Goal: Task Accomplishment & Management: Use online tool/utility

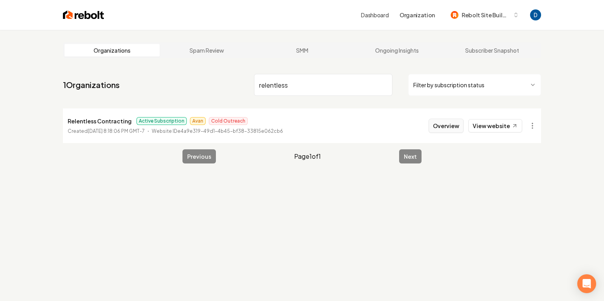
type input "relentless"
click at [448, 127] on button "Overview" at bounding box center [446, 126] width 35 height 14
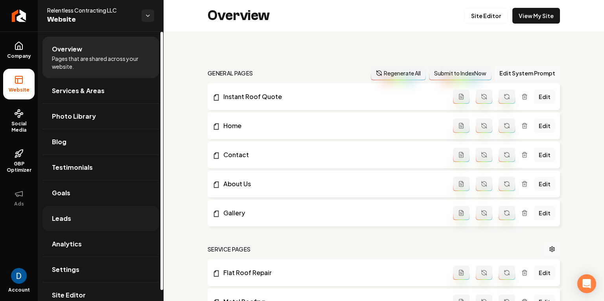
click at [85, 216] on link "Leads" at bounding box center [100, 218] width 116 height 25
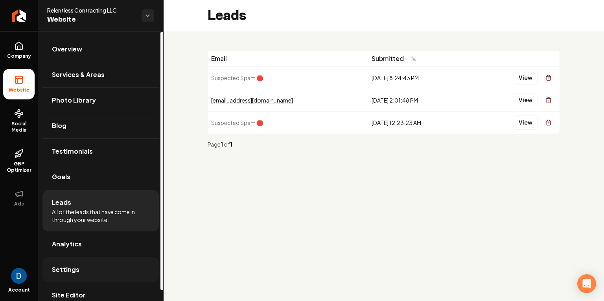
scroll to position [11, 0]
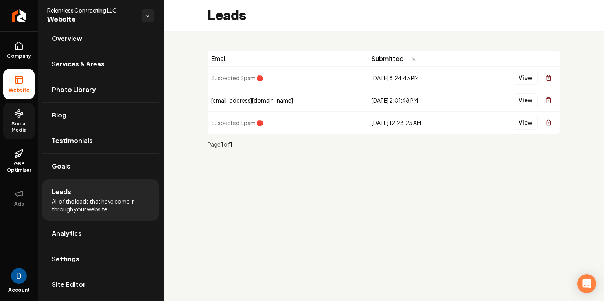
click at [25, 124] on span "Social Media" at bounding box center [18, 127] width 31 height 13
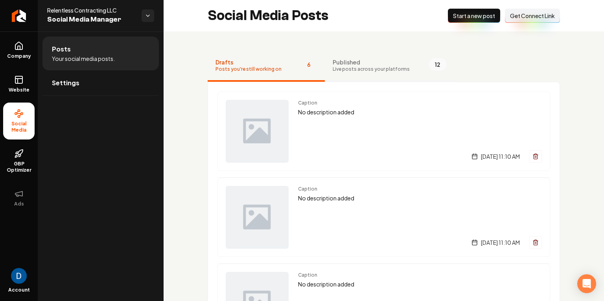
click at [395, 61] on span "Published" at bounding box center [371, 62] width 77 height 8
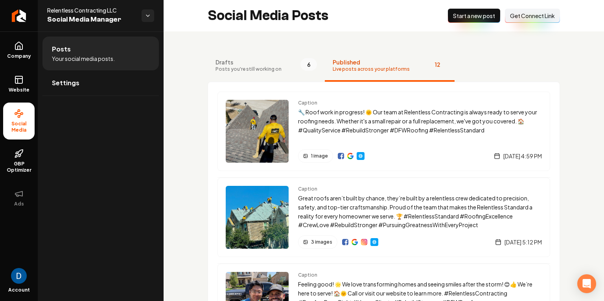
click at [513, 15] on span "Get Connect Link" at bounding box center [532, 16] width 45 height 8
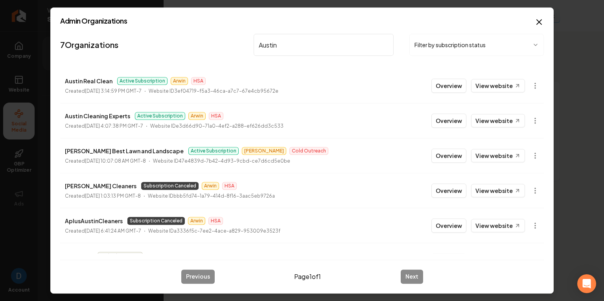
click at [272, 51] on input "Austin" at bounding box center [324, 45] width 140 height 22
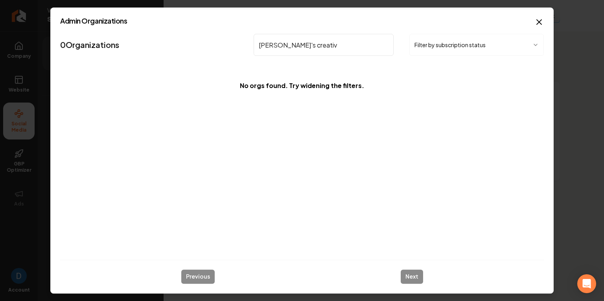
type input "AJ's creative"
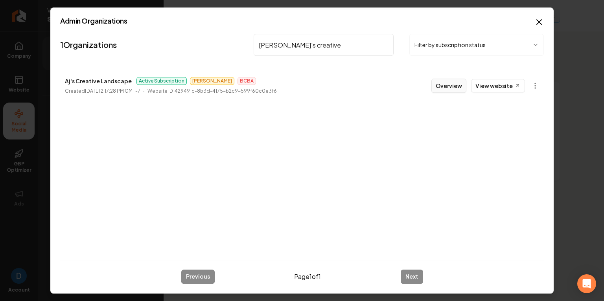
click at [454, 83] on button "Overview" at bounding box center [449, 86] width 35 height 14
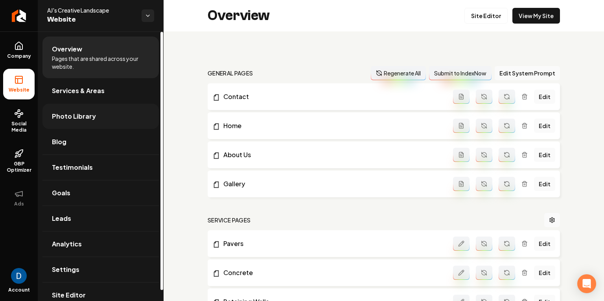
click at [79, 124] on link "Photo Library" at bounding box center [100, 116] width 116 height 25
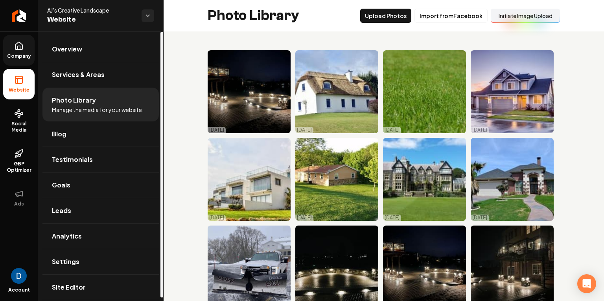
click at [12, 46] on link "Company" at bounding box center [18, 50] width 31 height 31
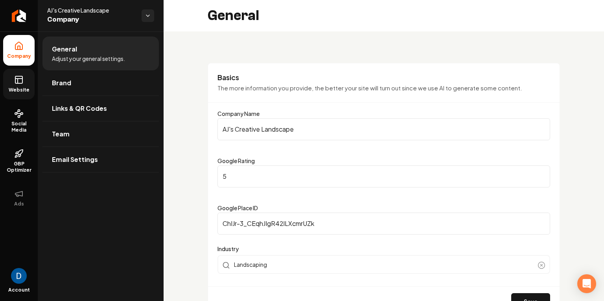
click at [14, 84] on icon at bounding box center [18, 79] width 9 height 9
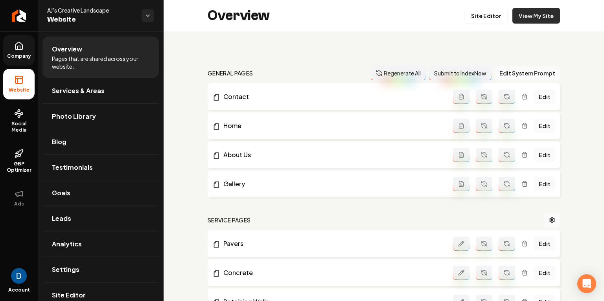
click at [529, 14] on link "View My Site" at bounding box center [537, 16] width 48 height 16
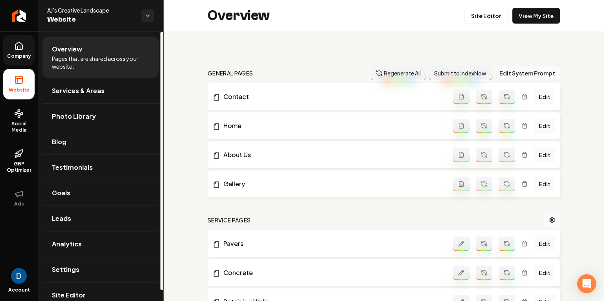
click at [17, 49] on icon at bounding box center [18, 45] width 9 height 9
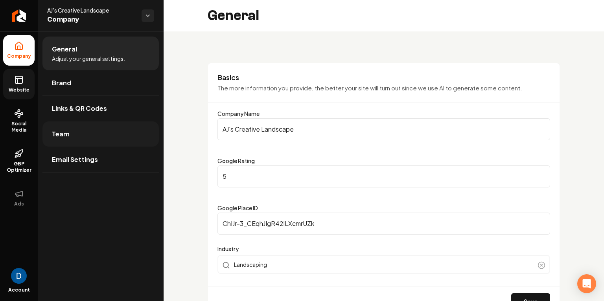
click at [99, 133] on link "Team" at bounding box center [100, 134] width 116 height 25
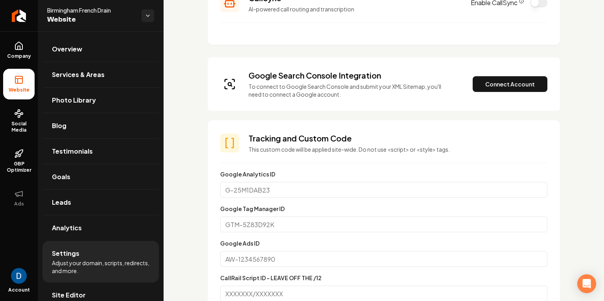
scroll to position [230, 0]
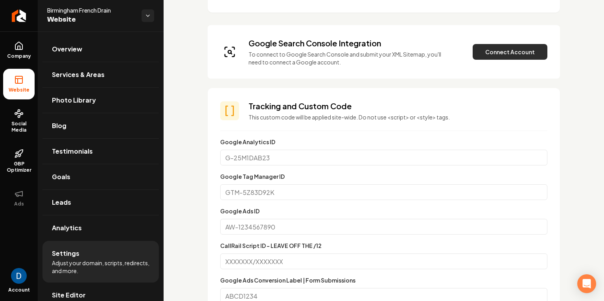
click at [498, 51] on button "Connect Account" at bounding box center [510, 52] width 75 height 16
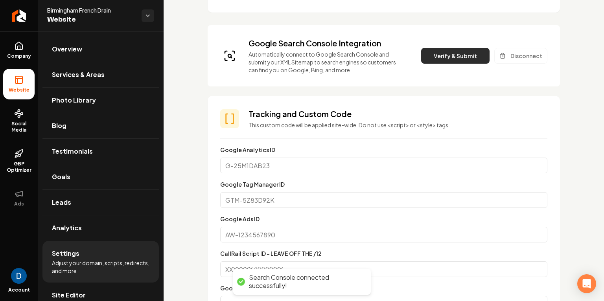
click at [449, 59] on button "Verify & Submit" at bounding box center [455, 56] width 68 height 16
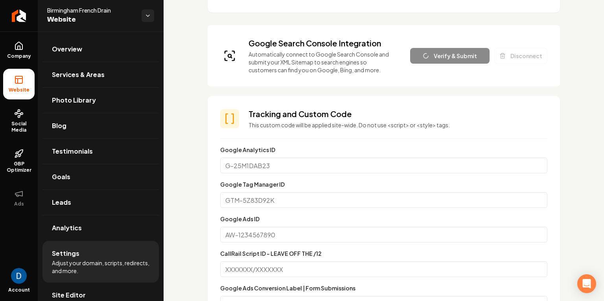
click at [82, 9] on span "Birmingham French Drain" at bounding box center [91, 10] width 88 height 8
copy span "Birmingham French Drain"
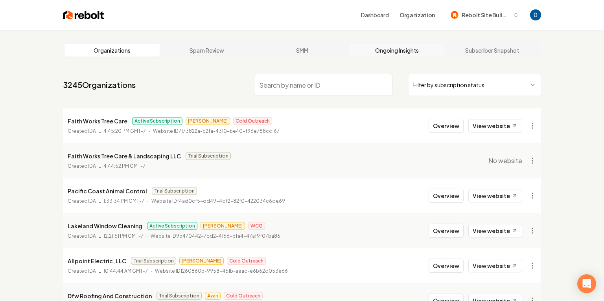
click at [395, 50] on link "Ongoing Insights" at bounding box center [397, 50] width 95 height 13
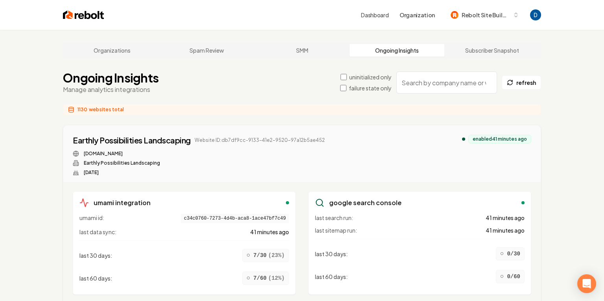
click at [422, 83] on input "search" at bounding box center [446, 83] width 101 height 22
click at [427, 83] on input "search" at bounding box center [446, 83] width 101 height 22
paste input "Birmingham French Drain"
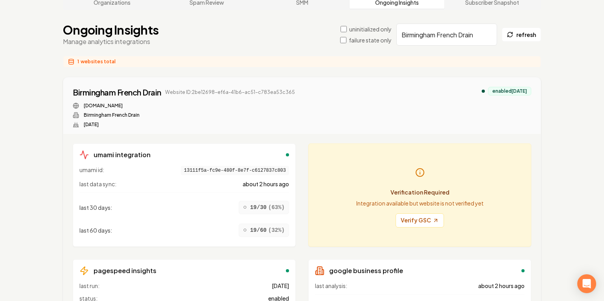
scroll to position [18, 0]
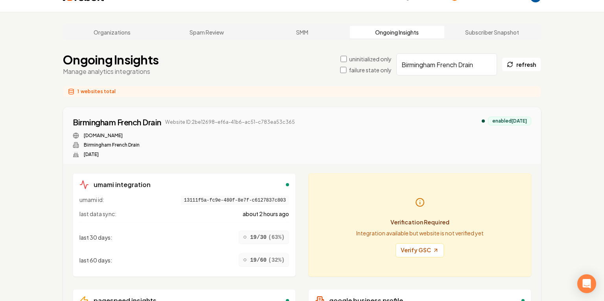
type input "Birmingham French Drain"
click at [347, 74] on div "uninitialized only failure state only Birmingham French Drain refresh" at bounding box center [440, 64] width 201 height 22
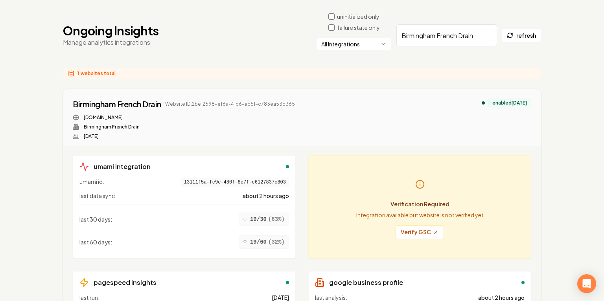
scroll to position [59, 0]
click at [427, 227] on link "Verify GSC" at bounding box center [420, 232] width 48 height 14
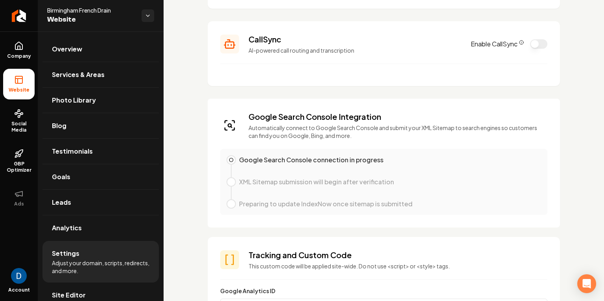
scroll to position [130, 0]
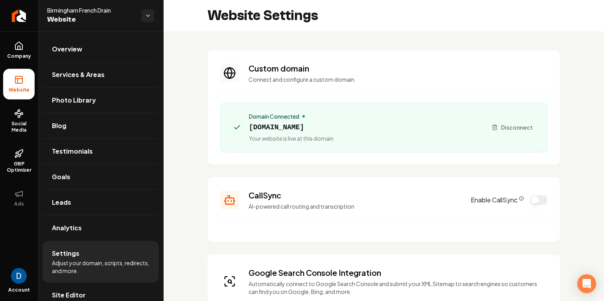
click at [281, 127] on span "birminghamdrainpros.com" at bounding box center [291, 127] width 85 height 11
click at [281, 127] on span "[DOMAIN_NAME]" at bounding box center [291, 127] width 85 height 11
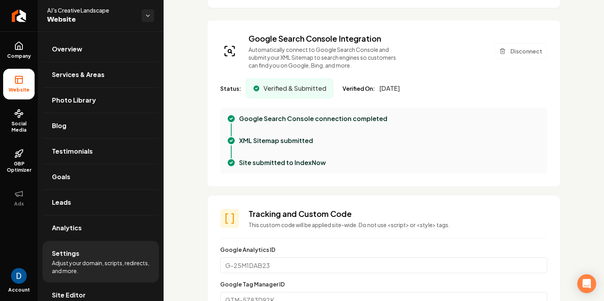
scroll to position [277, 0]
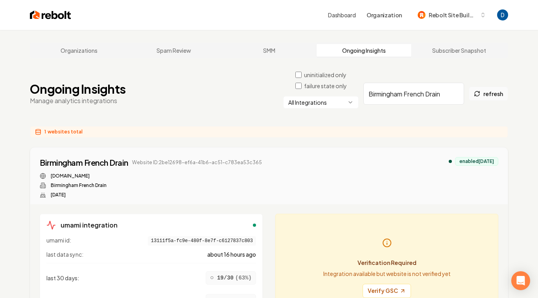
scroll to position [59, 0]
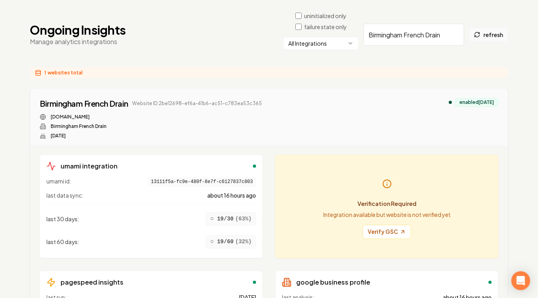
click at [491, 33] on button "refresh" at bounding box center [488, 35] width 39 height 14
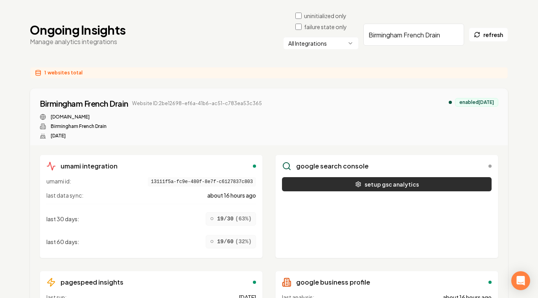
click at [323, 178] on button "setup gsc analytics" at bounding box center [387, 184] width 210 height 14
